Goal: Transaction & Acquisition: Book appointment/travel/reservation

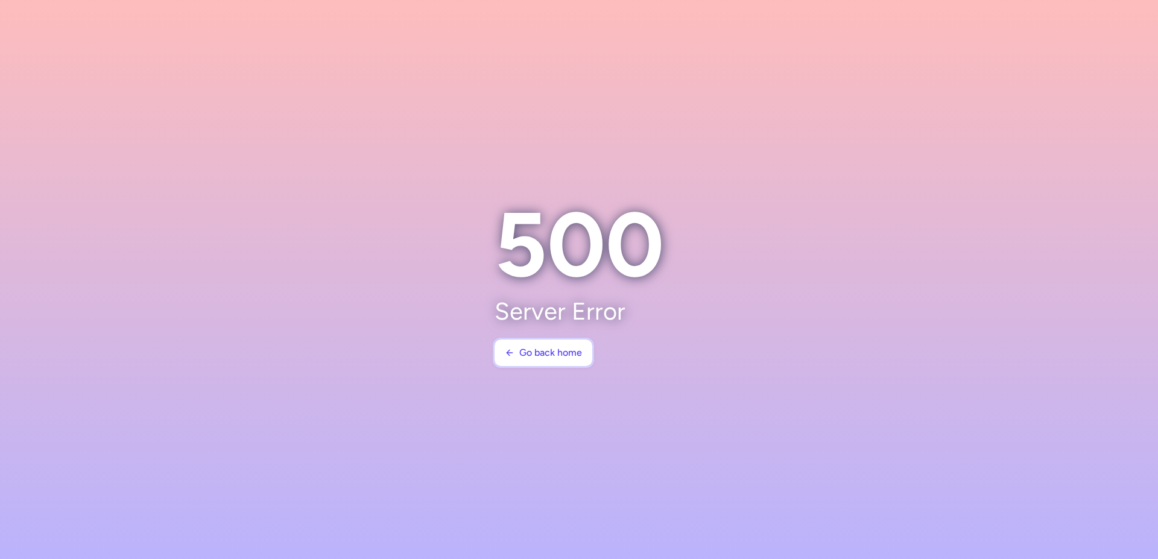
click at [563, 355] on span "Go back home" at bounding box center [550, 352] width 63 height 11
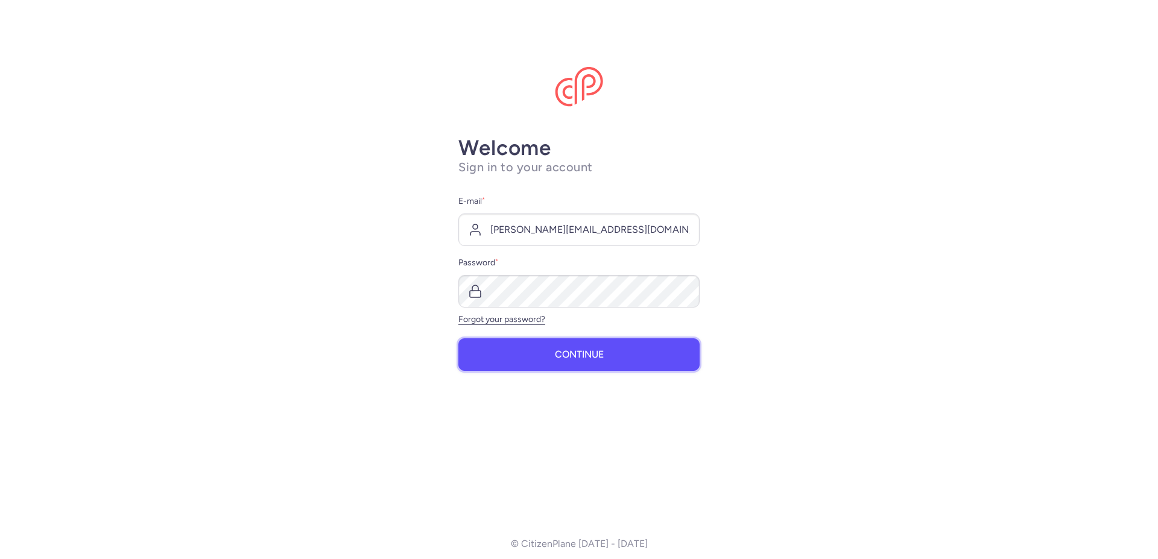
click at [553, 356] on button "Continue" at bounding box center [578, 354] width 241 height 33
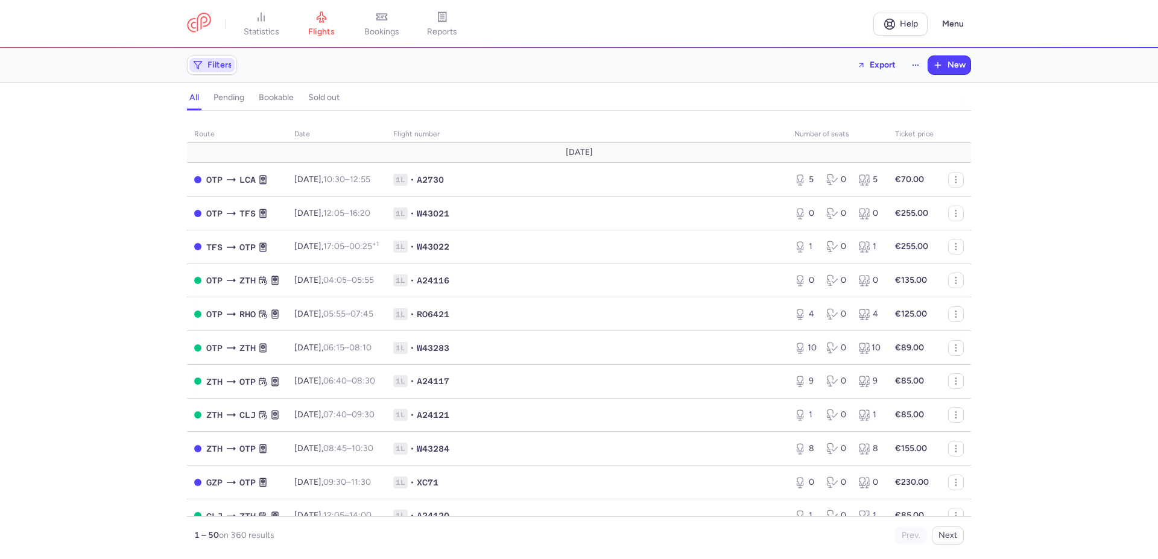
click at [216, 58] on span "Filters" at bounding box center [211, 65] width 45 height 14
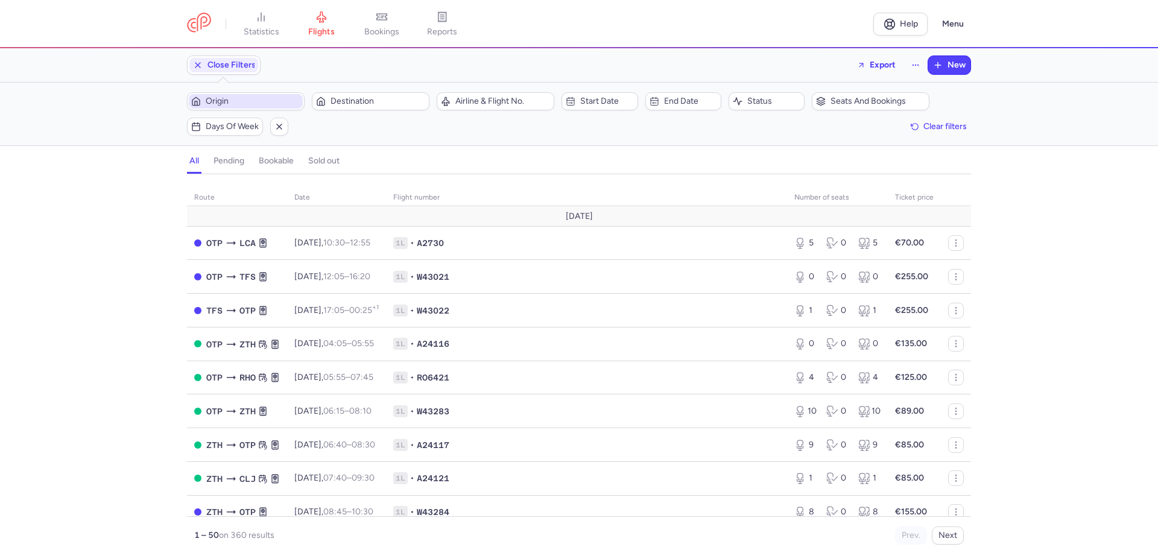
click at [239, 98] on span "Origin" at bounding box center [253, 101] width 95 height 10
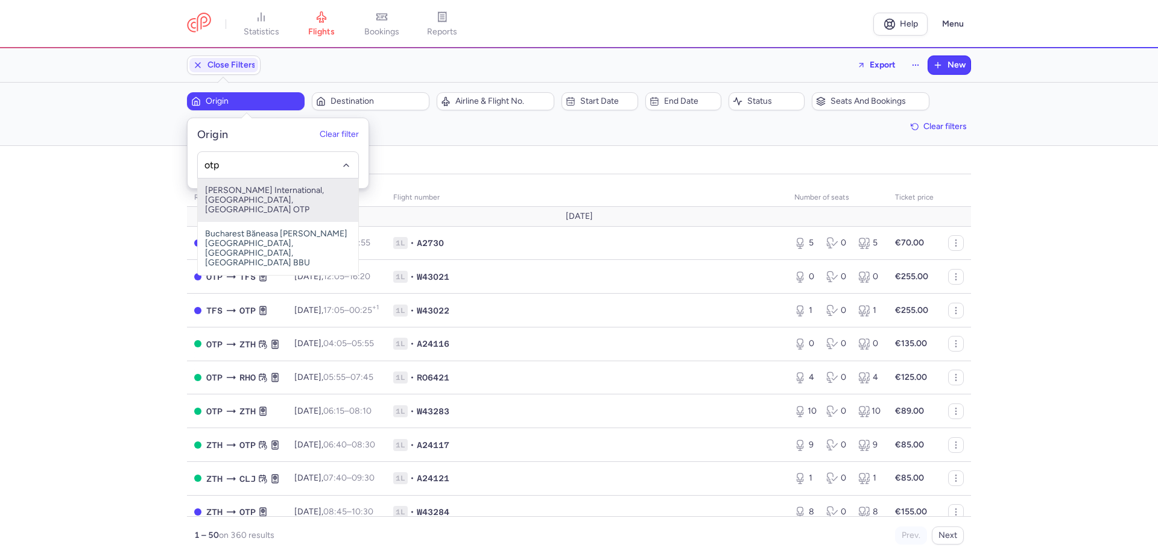
click at [263, 202] on span "[PERSON_NAME] International, [GEOGRAPHIC_DATA], [GEOGRAPHIC_DATA] OTP" at bounding box center [278, 199] width 160 height 43
type input "otp"
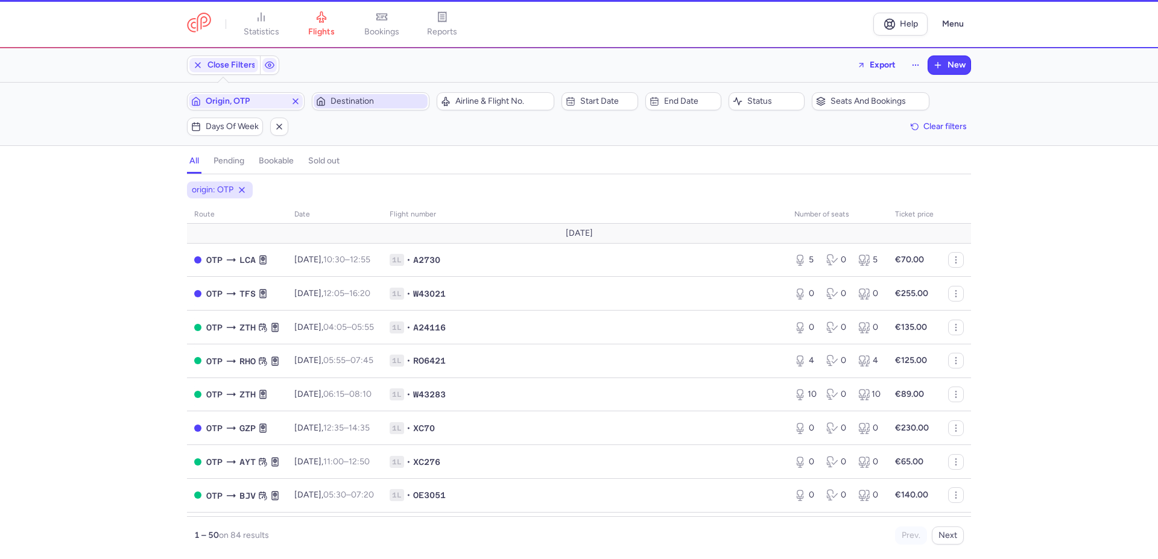
click at [371, 103] on span "Destination" at bounding box center [377, 101] width 95 height 10
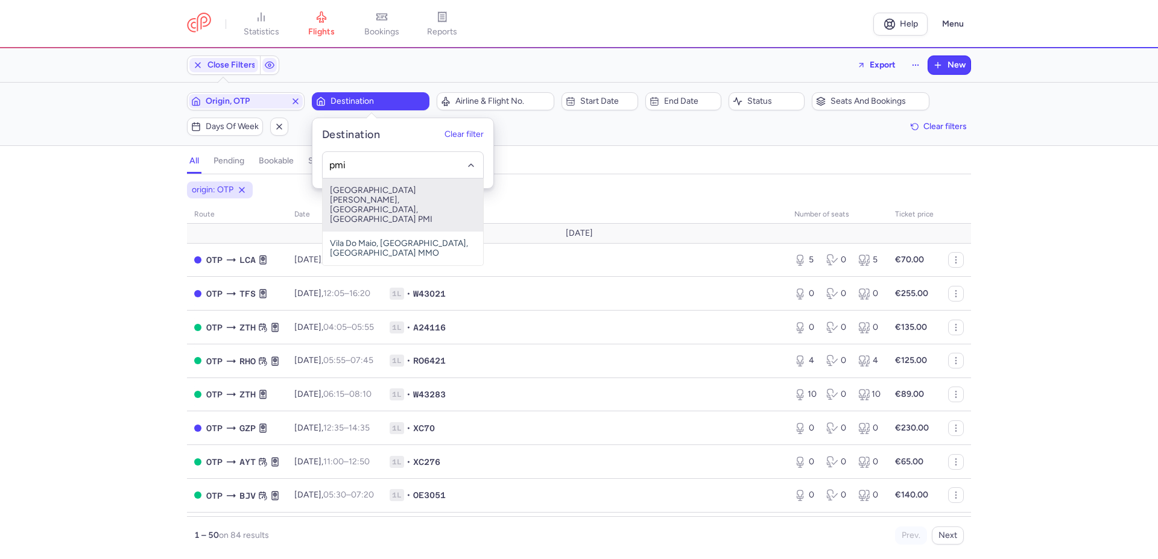
click at [378, 191] on span "[GEOGRAPHIC_DATA][PERSON_NAME], [GEOGRAPHIC_DATA], [GEOGRAPHIC_DATA] PMI" at bounding box center [403, 204] width 160 height 53
type input "pmi"
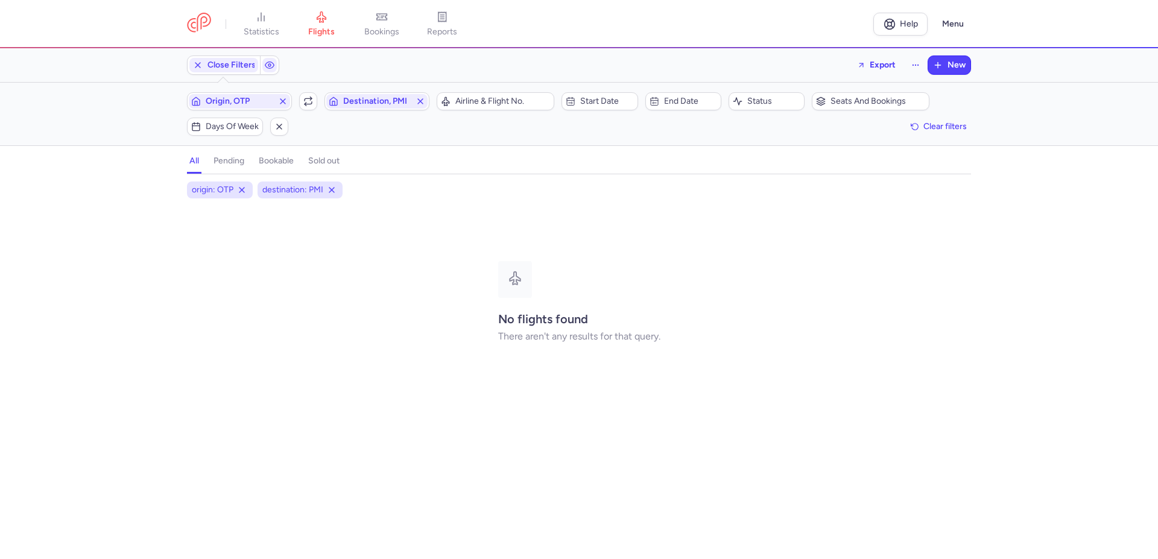
click at [664, 245] on div "No flights found There aren't any results for that query." at bounding box center [579, 302] width 784 height 192
drag, startPoint x: 737, startPoint y: 212, endPoint x: 218, endPoint y: 86, distance: 534.0
click at [734, 212] on div "No flights found There aren't any results for that query." at bounding box center [579, 302] width 784 height 192
click at [250, 101] on span "Origin, OTP" at bounding box center [240, 101] width 68 height 10
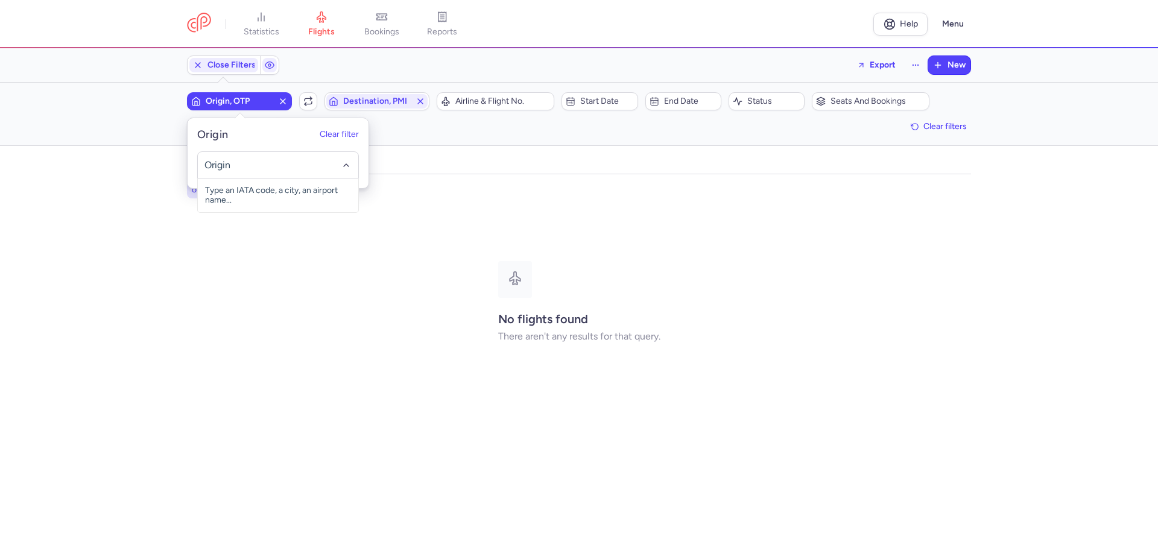
click at [239, 165] on input "-searchbox" at bounding box center [278, 165] width 148 height 13
click at [257, 200] on span "[GEOGRAPHIC_DATA], [GEOGRAPHIC_DATA], [GEOGRAPHIC_DATA] CLJ" at bounding box center [278, 199] width 160 height 43
type input "clj"
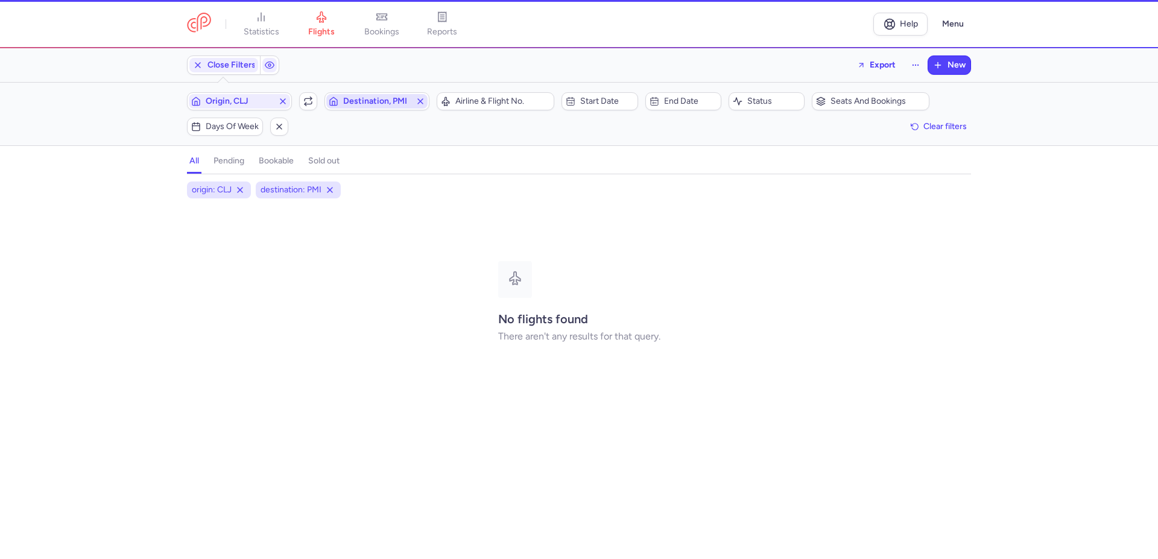
click at [362, 105] on span "Destination, PMI" at bounding box center [377, 101] width 68 height 10
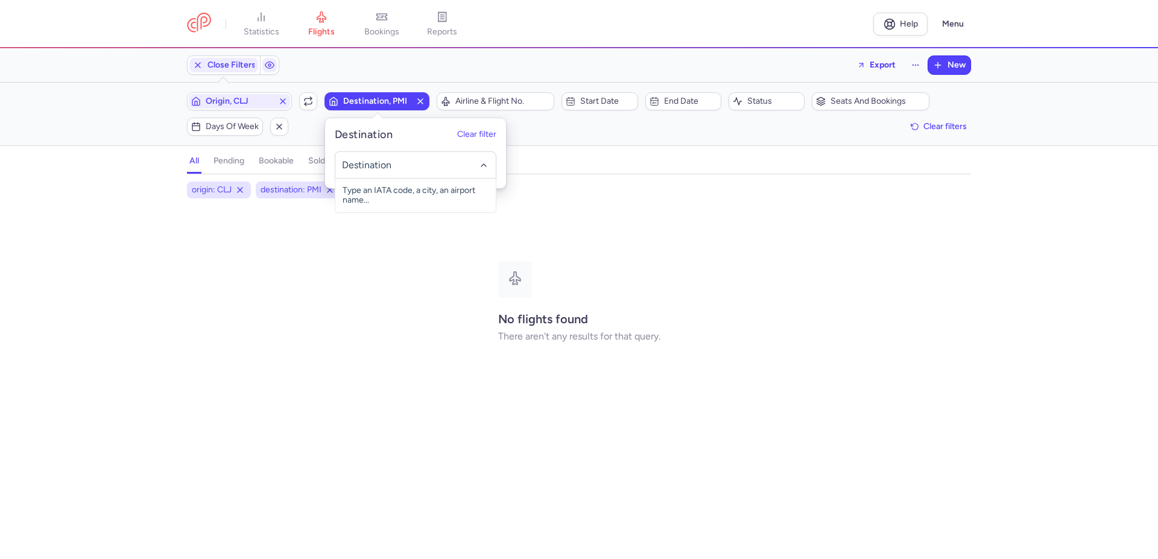
click at [810, 270] on div "No flights found There aren't any results for that query." at bounding box center [579, 302] width 784 height 192
drag, startPoint x: 793, startPoint y: 299, endPoint x: 354, endPoint y: 153, distance: 463.3
click at [783, 302] on div "No flights found There aren't any results for that query." at bounding box center [579, 302] width 784 height 192
drag, startPoint x: 710, startPoint y: 219, endPoint x: 204, endPoint y: 25, distance: 541.8
click at [676, 222] on div "No flights found There aren't any results for that query." at bounding box center [579, 302] width 784 height 192
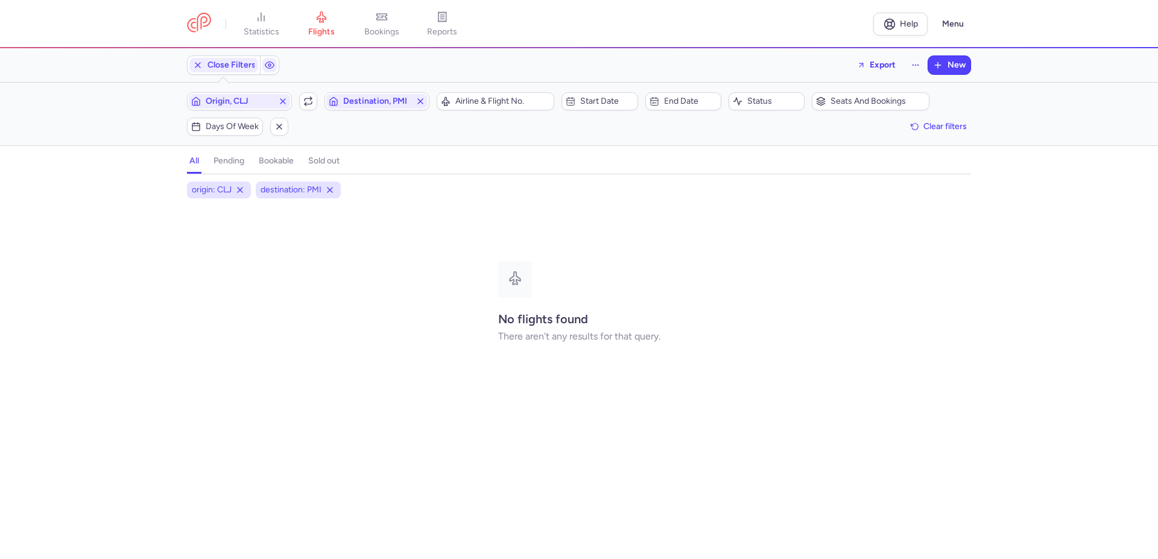
click at [824, 311] on div "No flights found There aren't any results for that query." at bounding box center [579, 302] width 784 height 192
click at [991, 249] on div "origin: CLJ destination: PMI No flights found There aren't any results for that…" at bounding box center [579, 369] width 1158 height 377
click at [1001, 248] on div "origin: CLJ destination: PMI No flights found There aren't any results for that…" at bounding box center [579, 369] width 1158 height 377
drag, startPoint x: 943, startPoint y: 300, endPoint x: 297, endPoint y: 38, distance: 696.7
click at [940, 302] on div "No flights found There aren't any results for that query." at bounding box center [579, 302] width 784 height 192
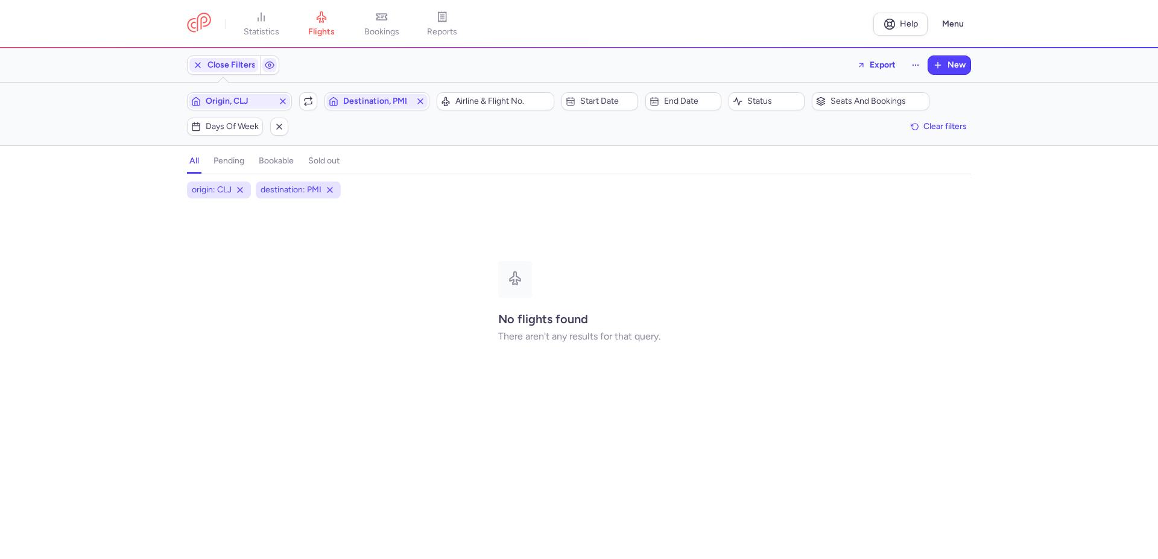
drag, startPoint x: 896, startPoint y: 254, endPoint x: 766, endPoint y: 260, distance: 129.8
click at [895, 254] on div "No flights found There aren't any results for that query." at bounding box center [579, 302] width 784 height 192
